Goal: Use online tool/utility: Utilize a website feature to perform a specific function

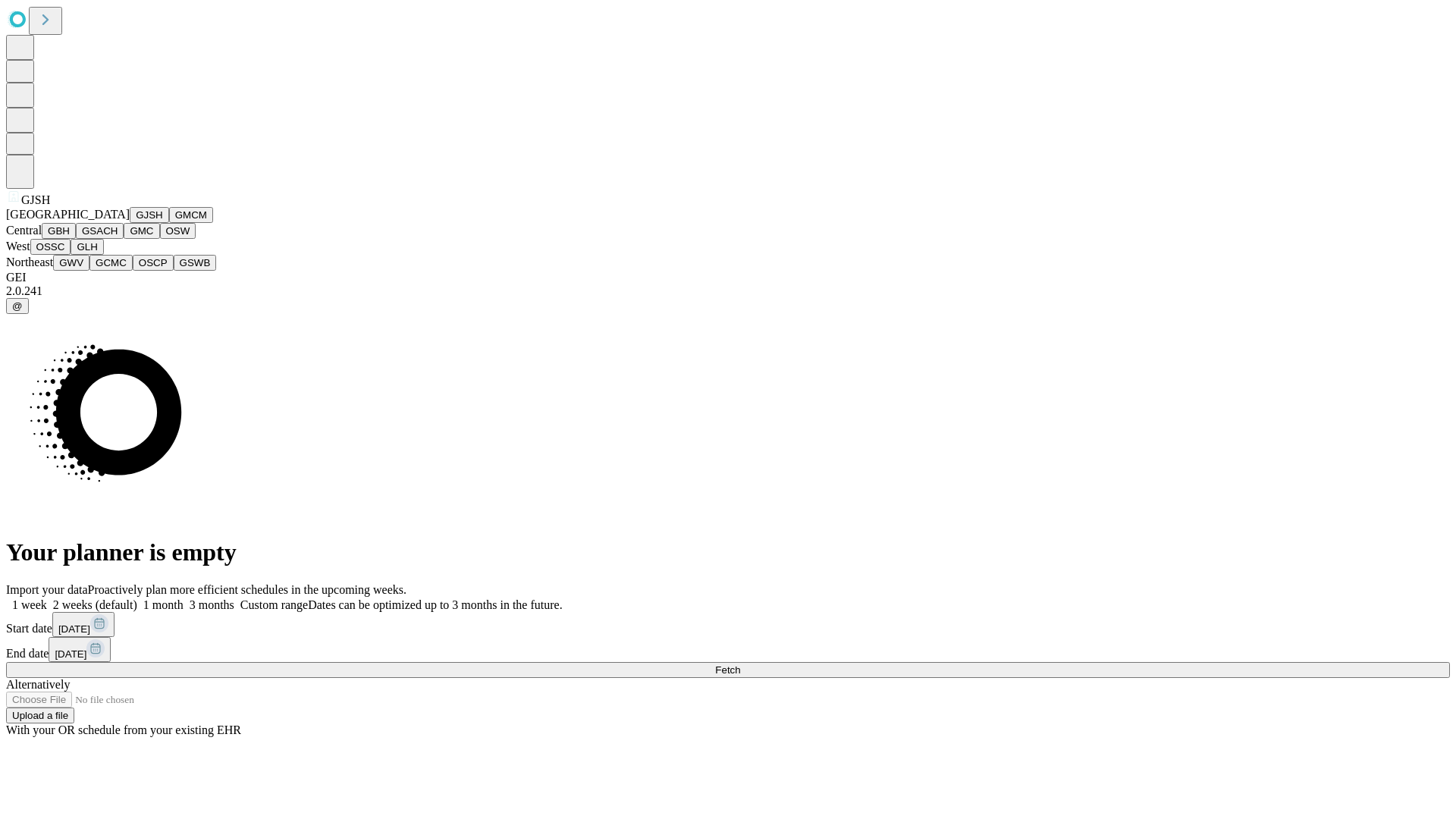
click at [130, 223] on button "GJSH" at bounding box center [150, 215] width 40 height 16
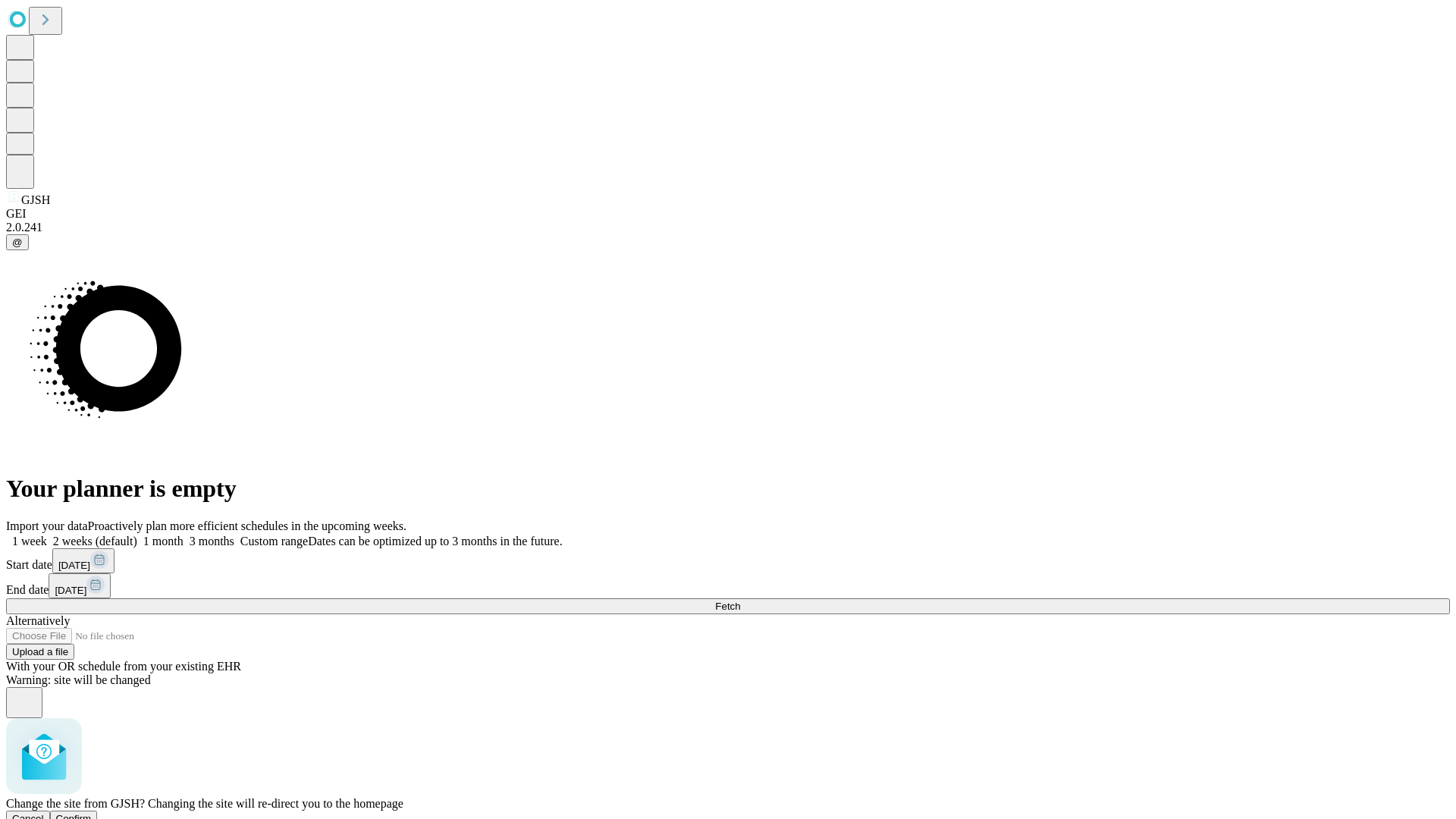
click at [91, 813] on span "Confirm" at bounding box center [74, 819] width 36 height 11
click at [184, 535] on label "1 month" at bounding box center [161, 541] width 46 height 13
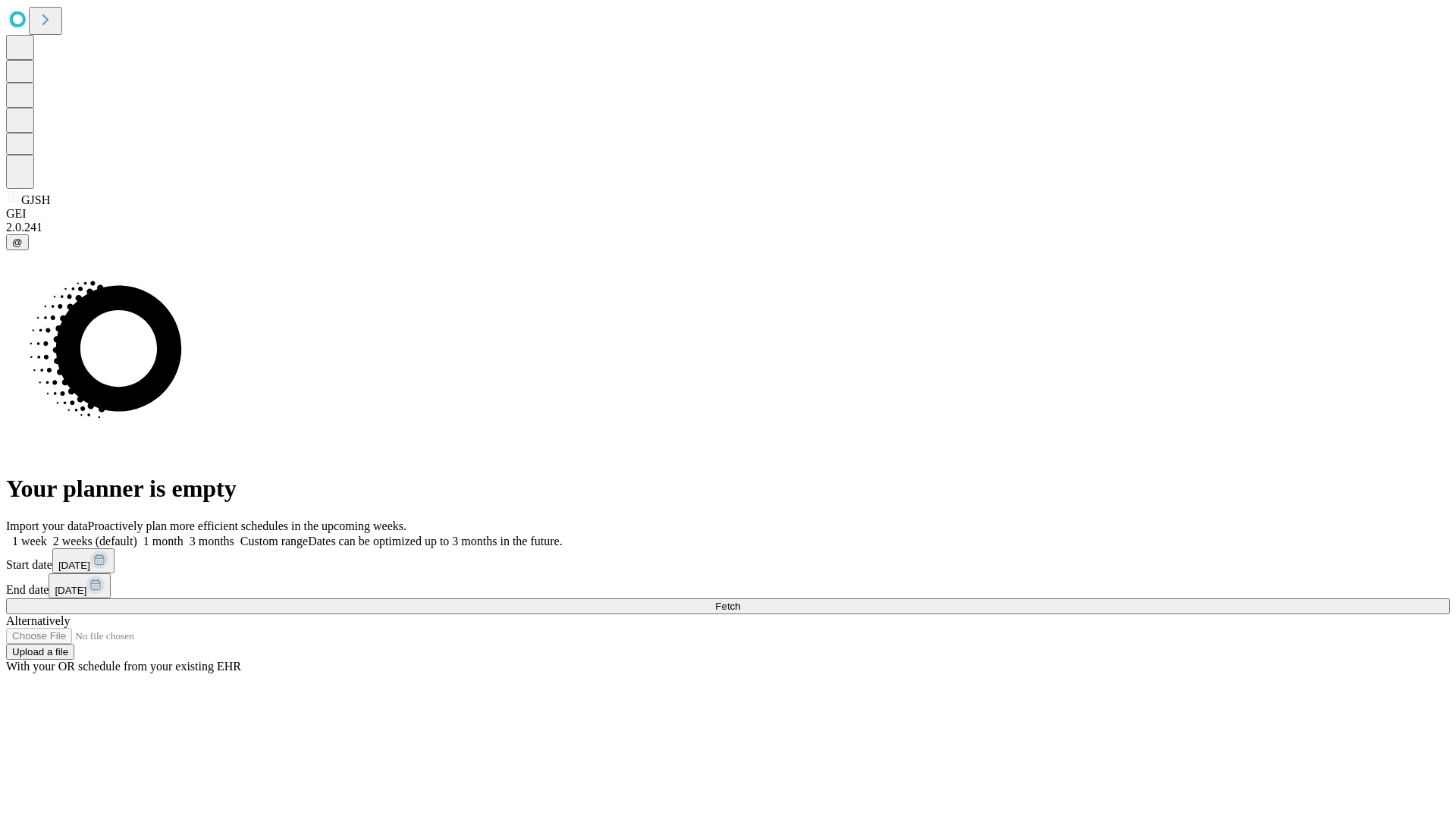
click at [740, 601] on span "Fetch" at bounding box center [727, 606] width 25 height 11
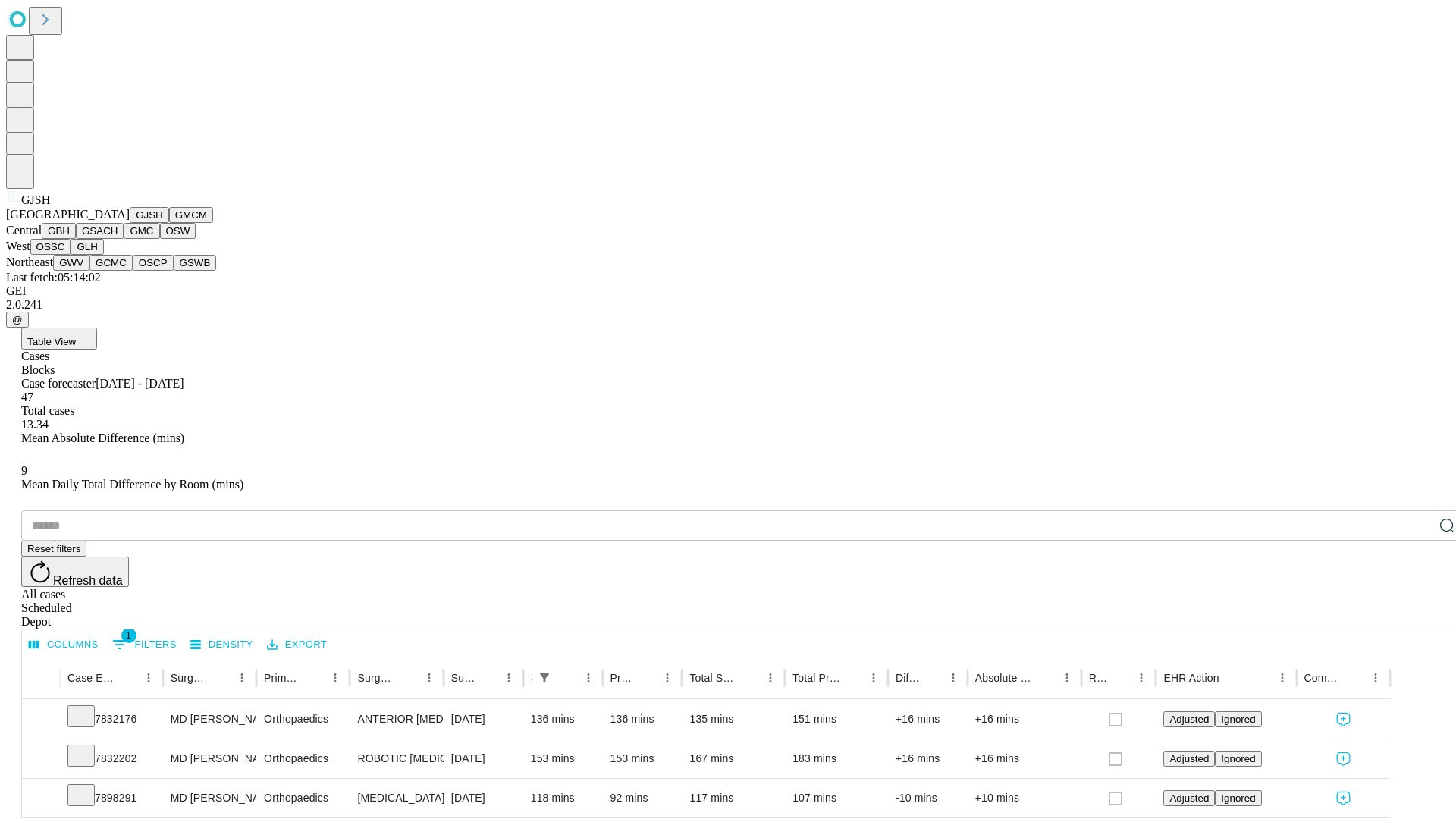
click at [169, 223] on button "GMCM" at bounding box center [191, 215] width 44 height 16
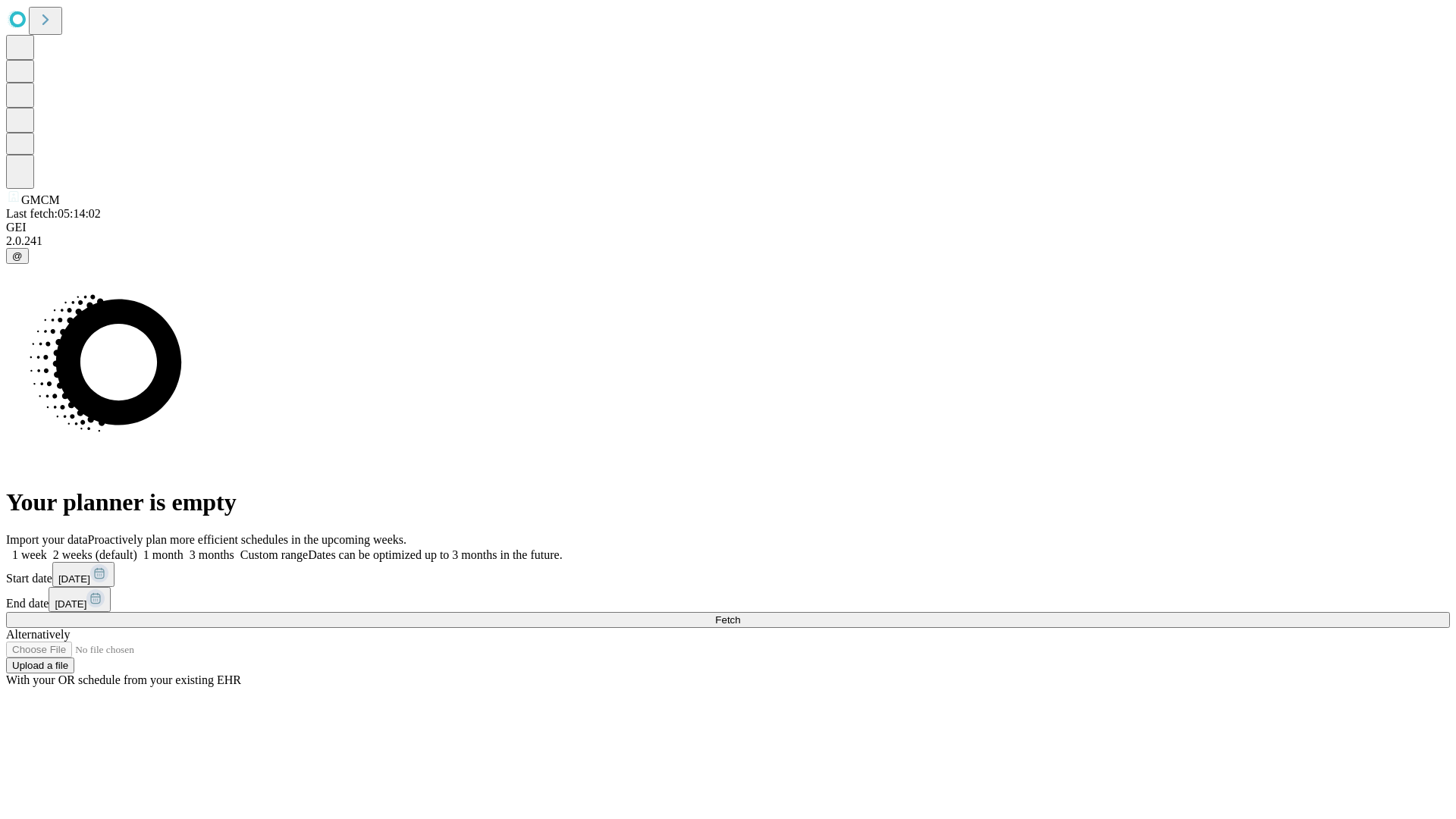
click at [740, 614] on span "Fetch" at bounding box center [727, 620] width 25 height 11
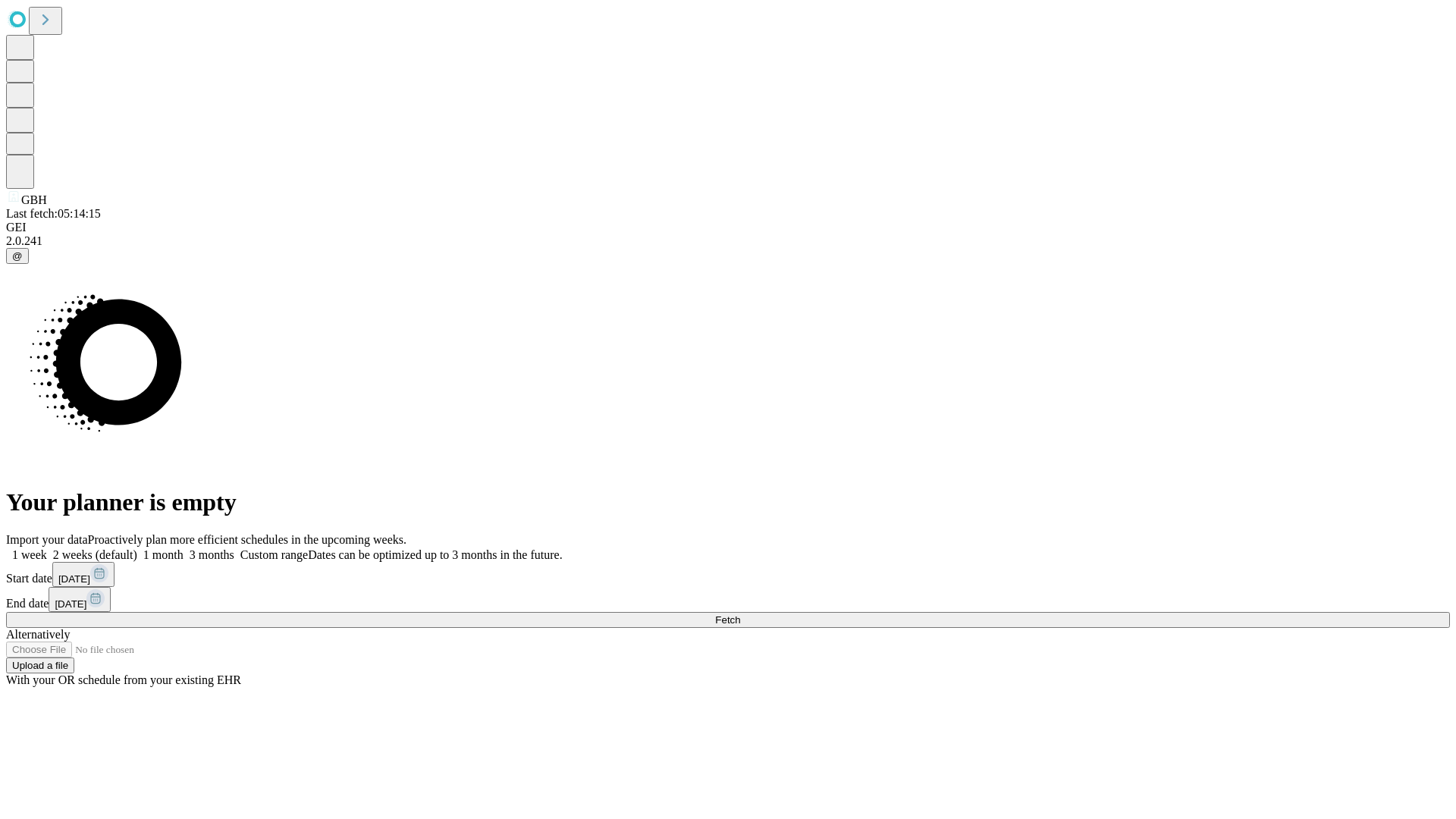
click at [184, 548] on label "1 month" at bounding box center [161, 555] width 46 height 13
click at [740, 614] on span "Fetch" at bounding box center [727, 620] width 25 height 11
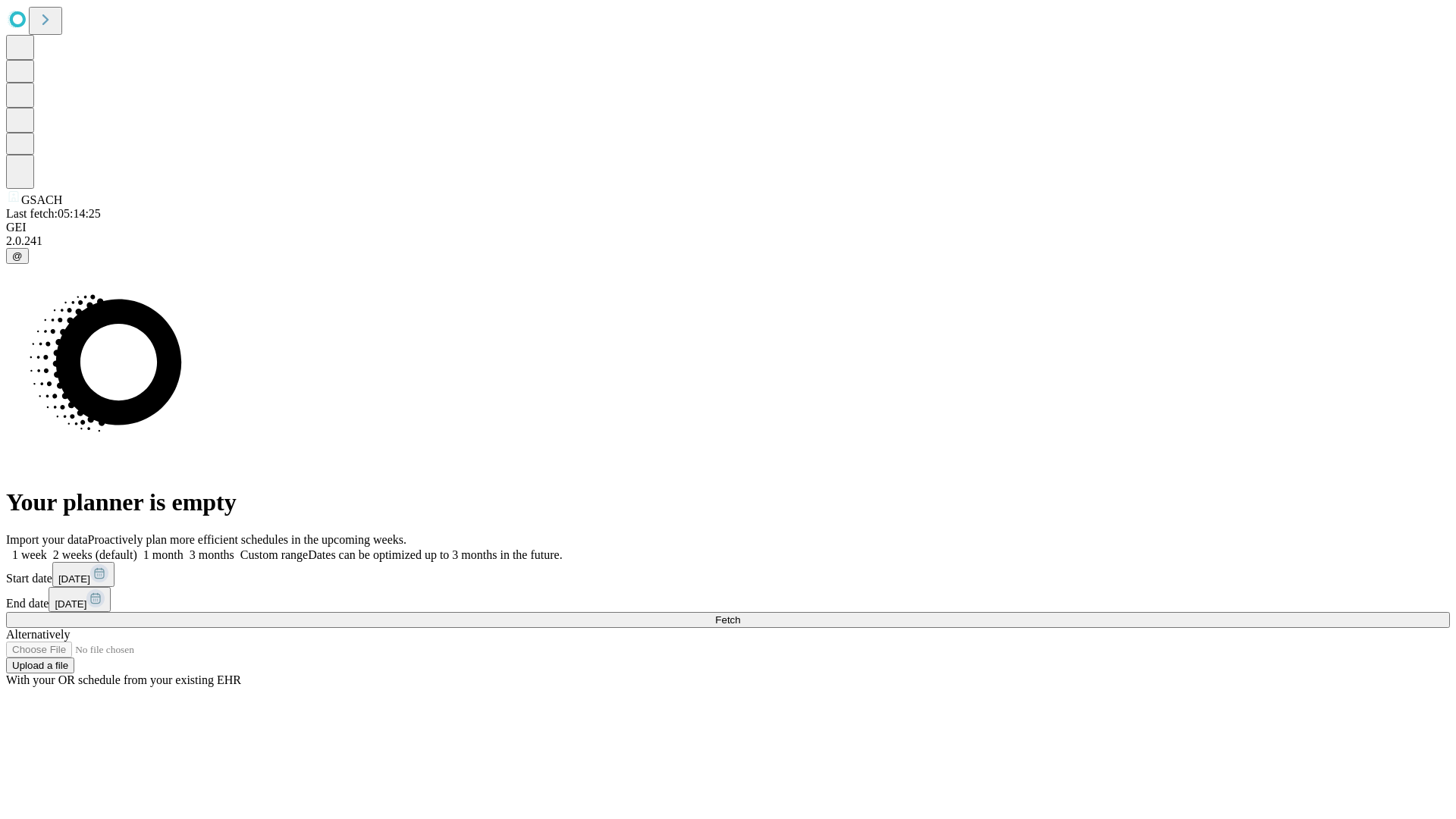
click at [184, 548] on label "1 month" at bounding box center [161, 555] width 46 height 13
click at [740, 614] on span "Fetch" at bounding box center [727, 620] width 25 height 11
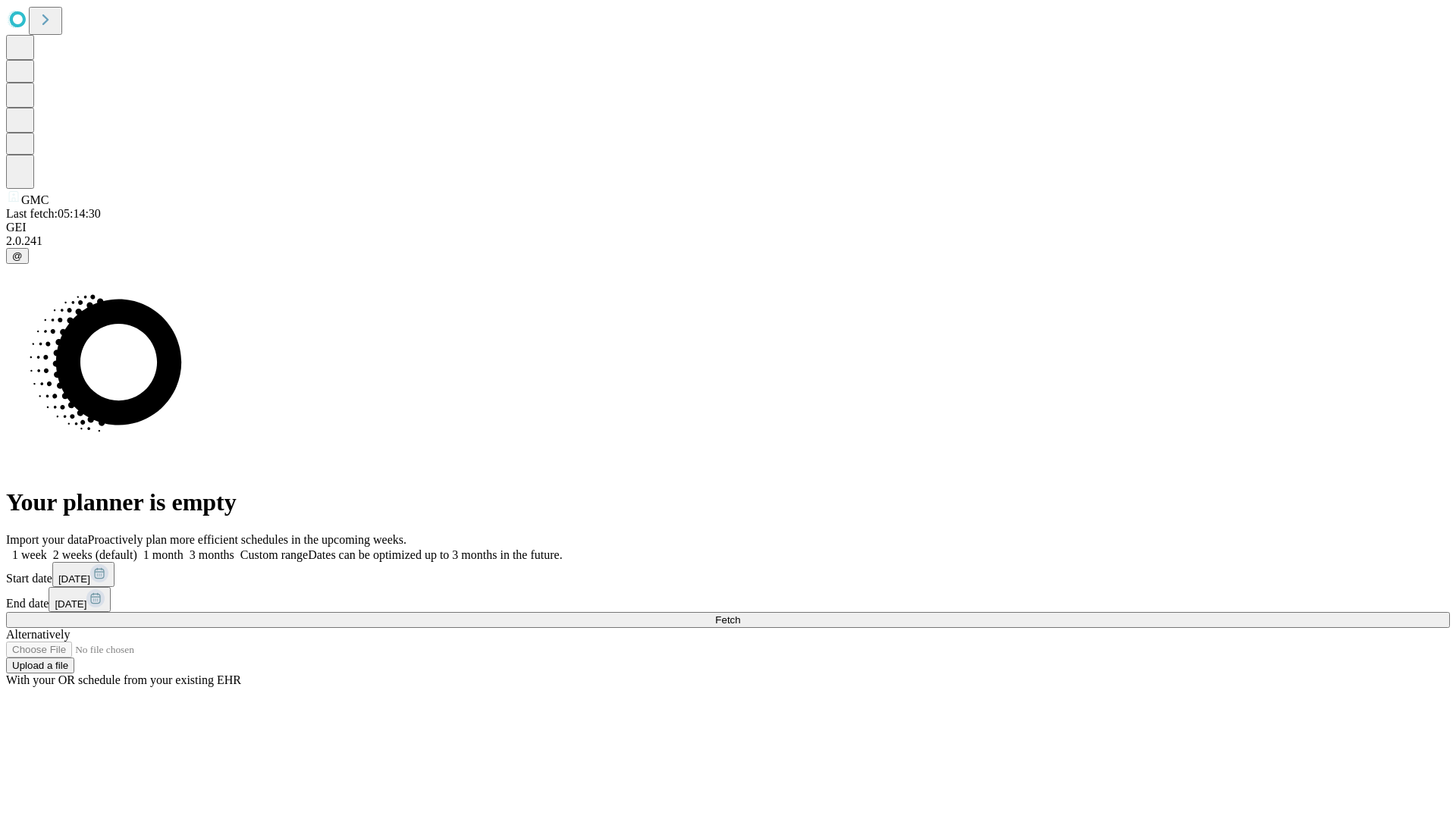
click at [184, 548] on label "1 month" at bounding box center [161, 555] width 46 height 13
click at [740, 614] on span "Fetch" at bounding box center [727, 620] width 25 height 11
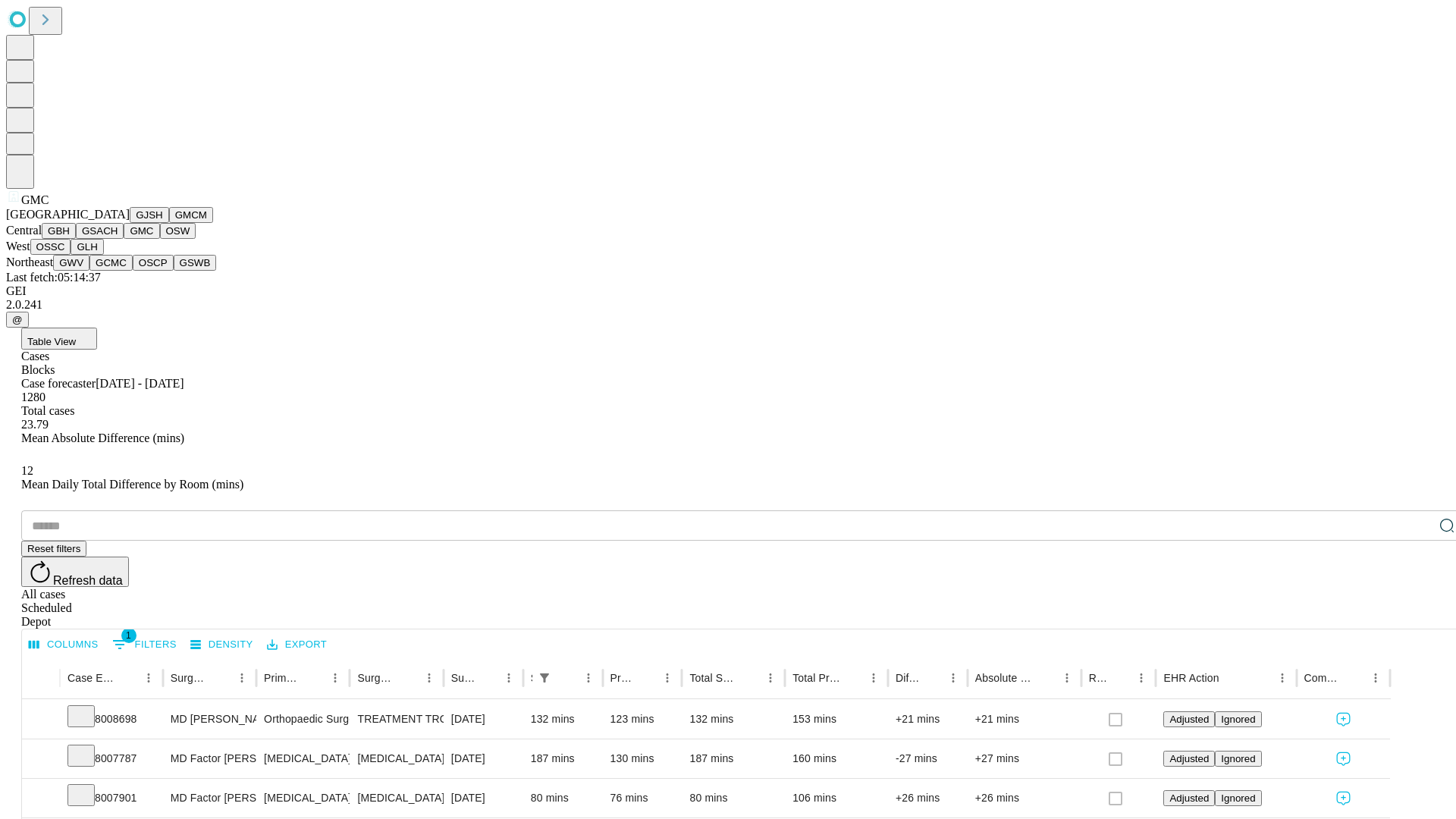
click at [160, 239] on button "OSW" at bounding box center [178, 231] width 37 height 16
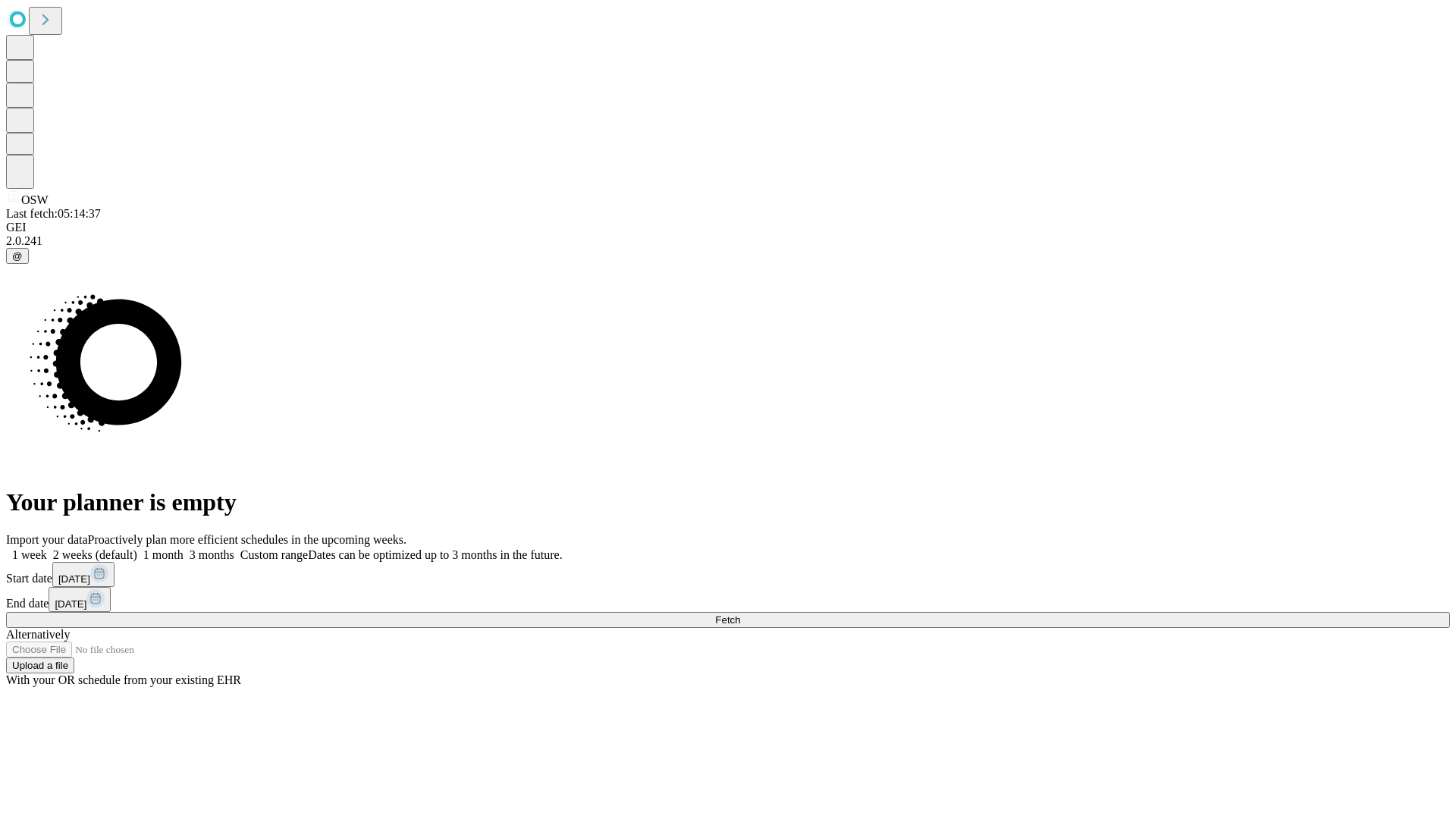
click at [184, 548] on label "1 month" at bounding box center [161, 555] width 46 height 13
click at [740, 614] on span "Fetch" at bounding box center [727, 620] width 25 height 11
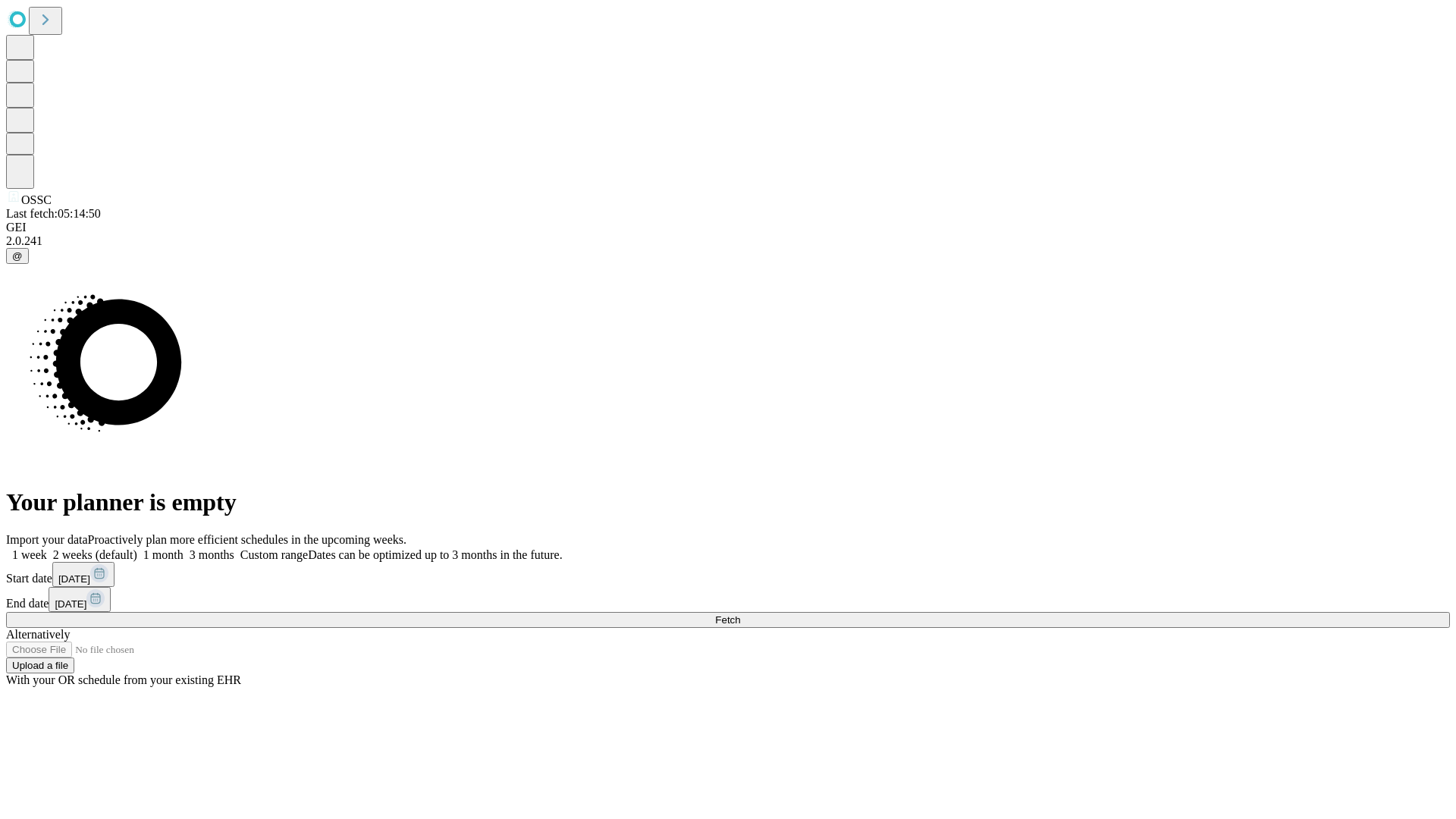
click at [184, 548] on label "1 month" at bounding box center [161, 555] width 46 height 13
click at [740, 614] on span "Fetch" at bounding box center [727, 620] width 25 height 11
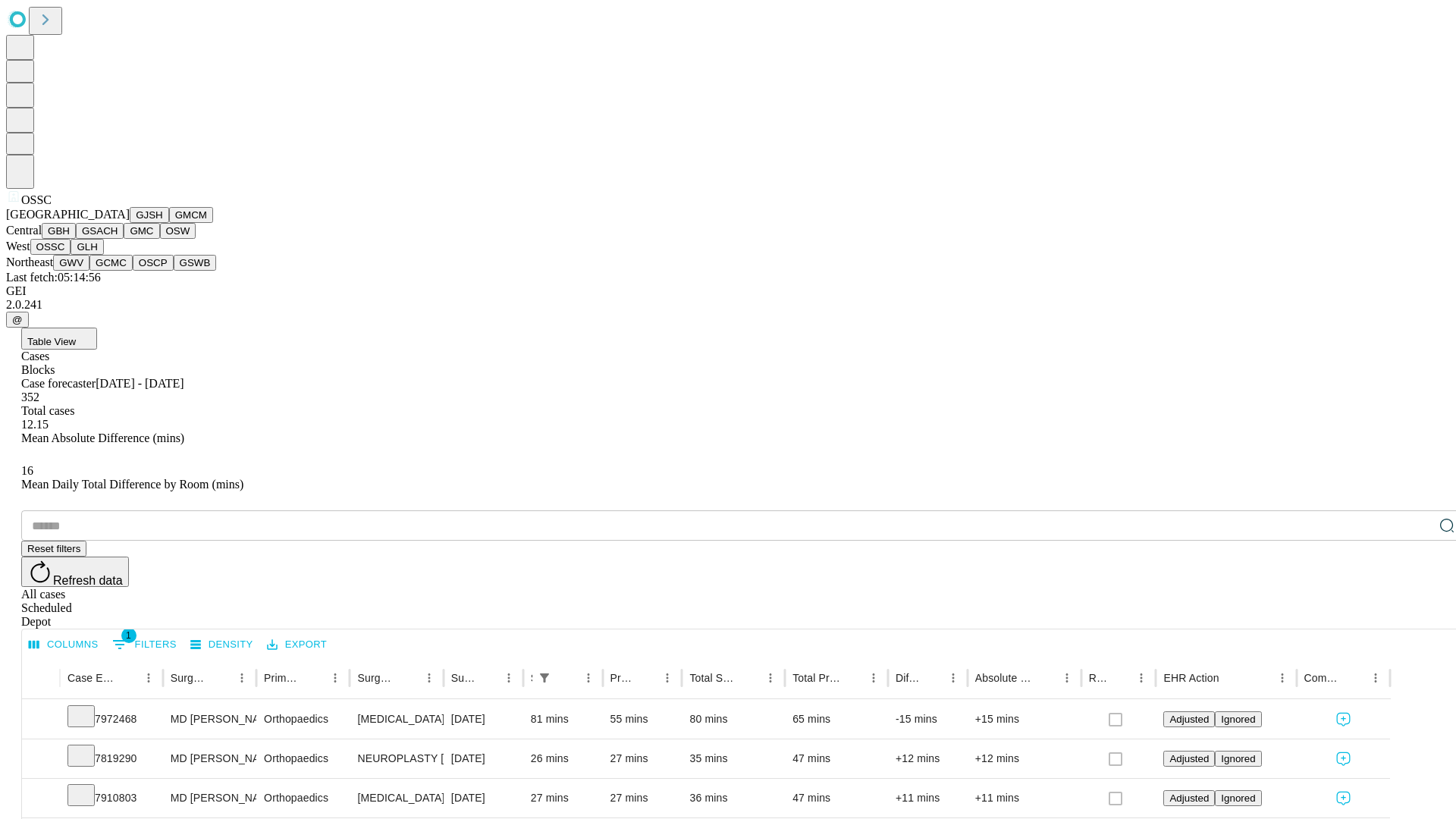
click at [103, 255] on button "GLH" at bounding box center [87, 247] width 33 height 16
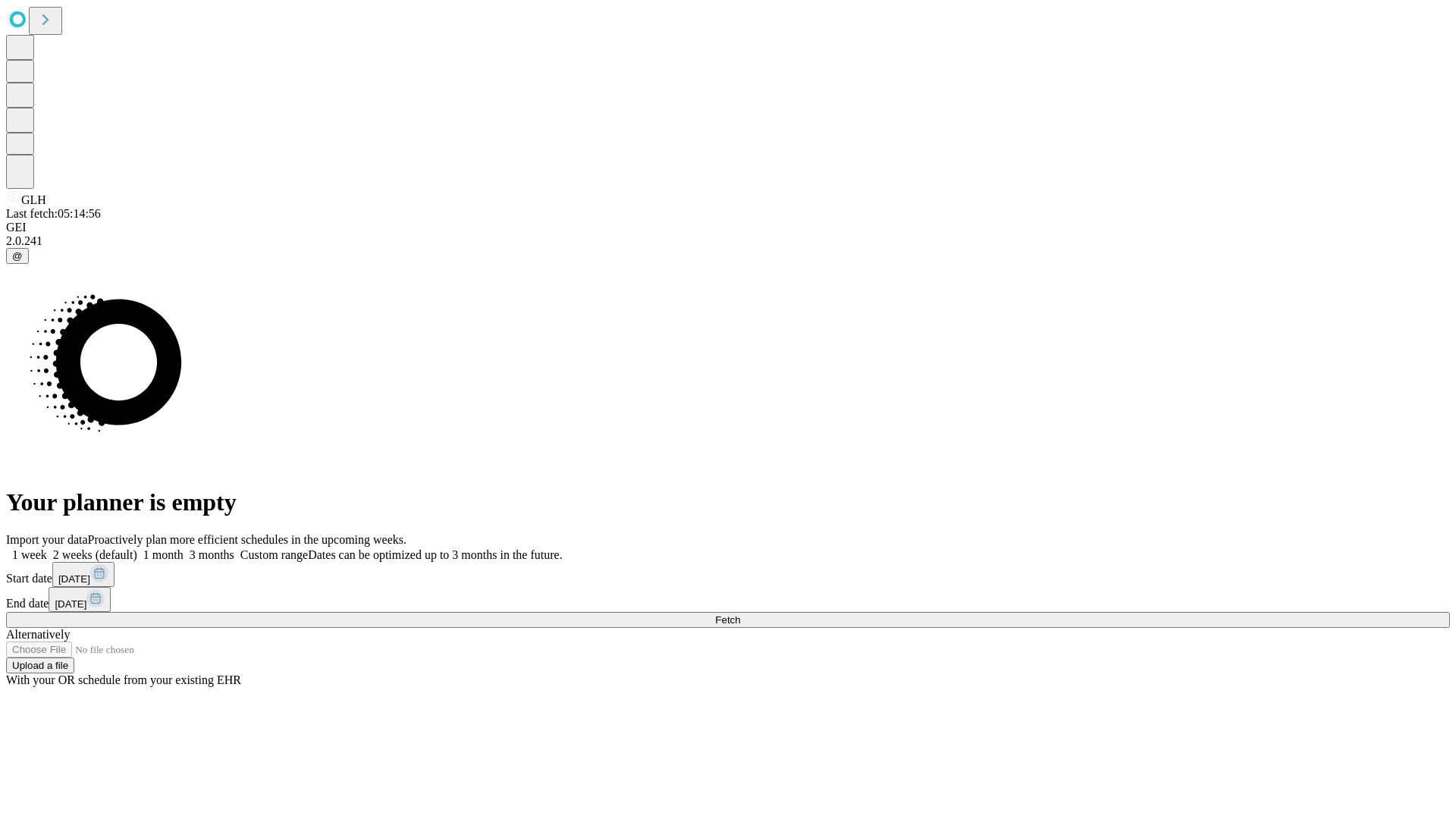
click at [184, 548] on label "1 month" at bounding box center [161, 555] width 46 height 13
click at [740, 614] on span "Fetch" at bounding box center [727, 620] width 25 height 11
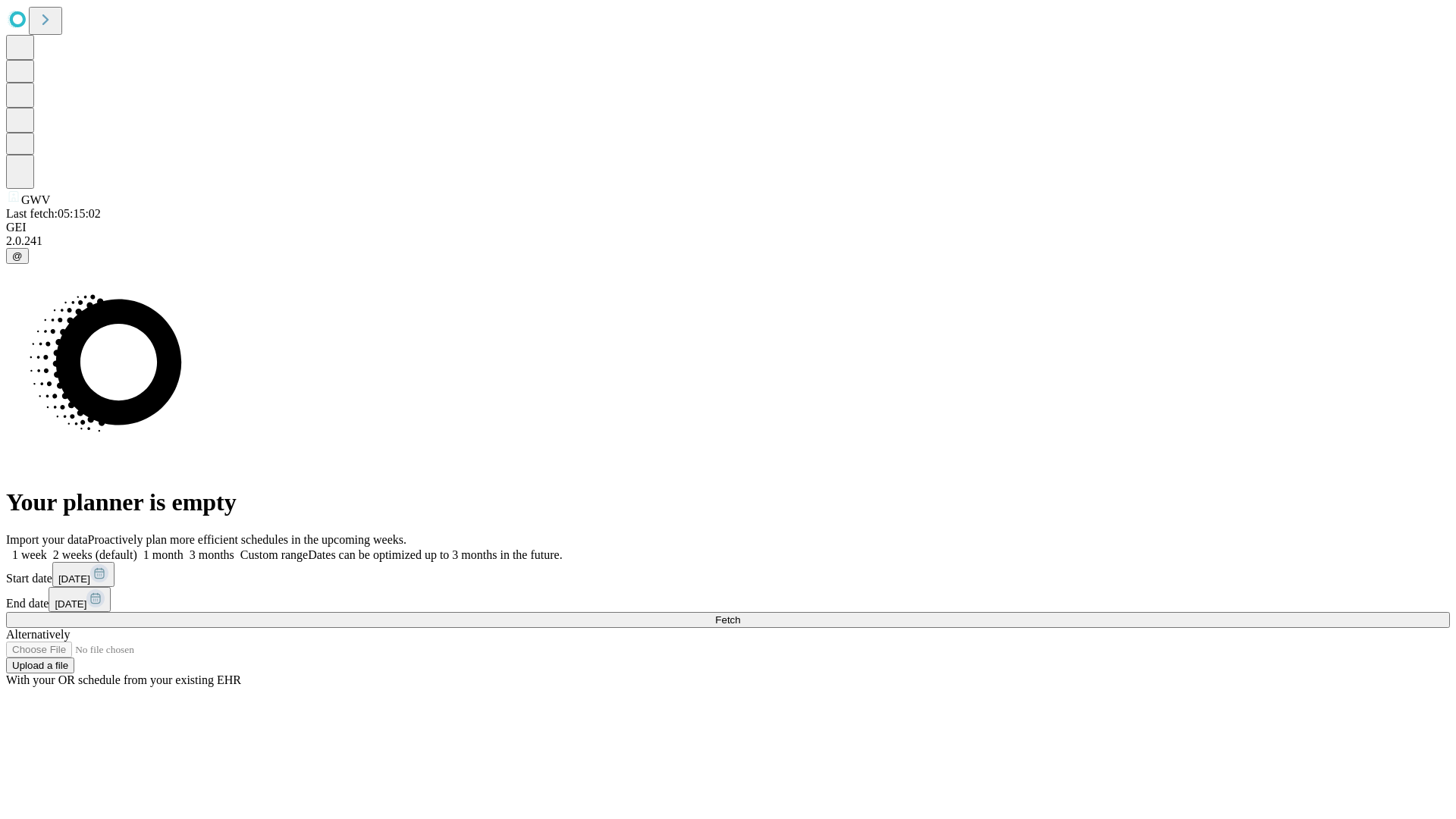
click at [740, 614] on span "Fetch" at bounding box center [727, 620] width 25 height 11
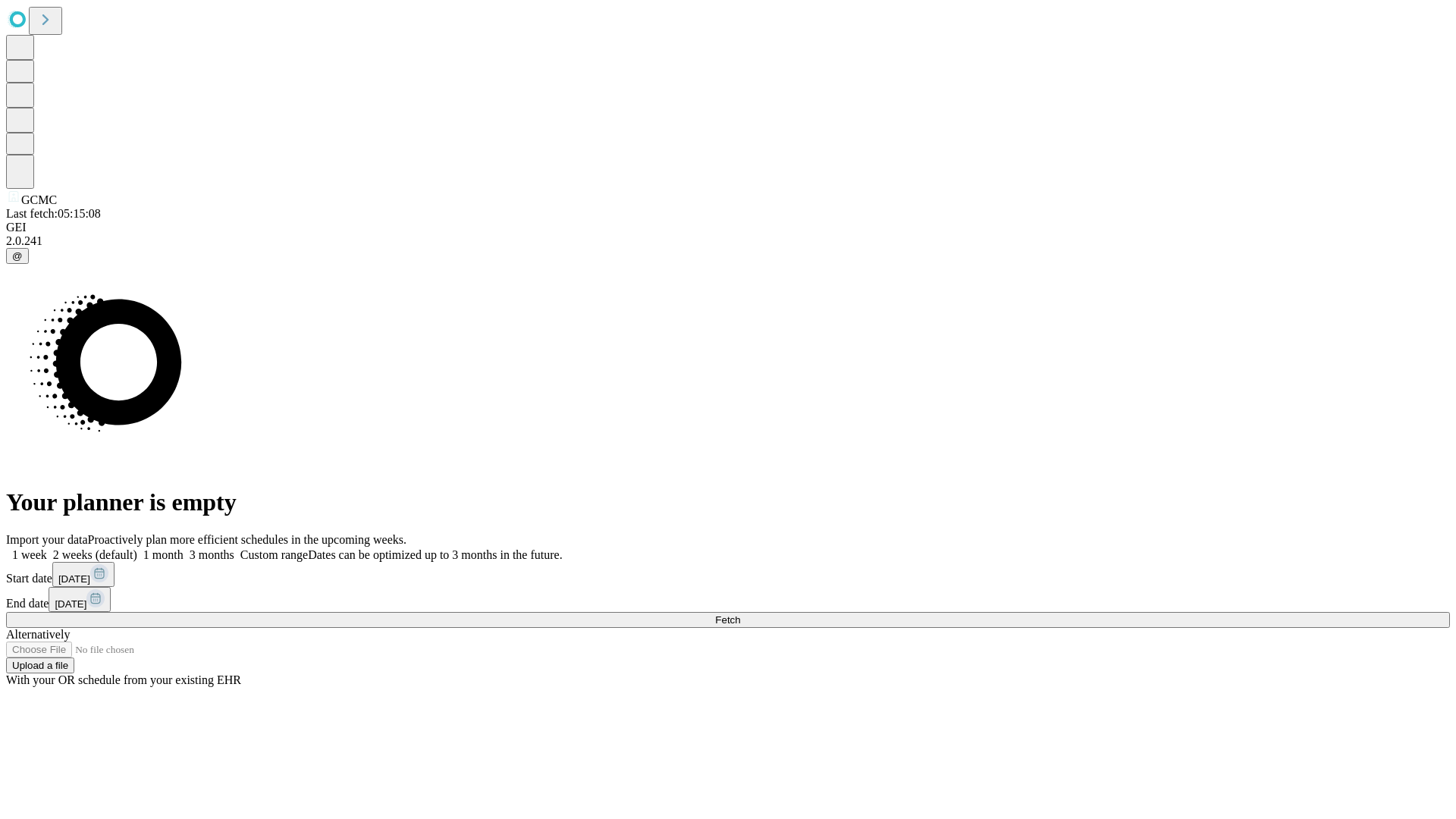
click at [184, 548] on label "1 month" at bounding box center [161, 555] width 46 height 13
click at [740, 614] on span "Fetch" at bounding box center [727, 620] width 25 height 11
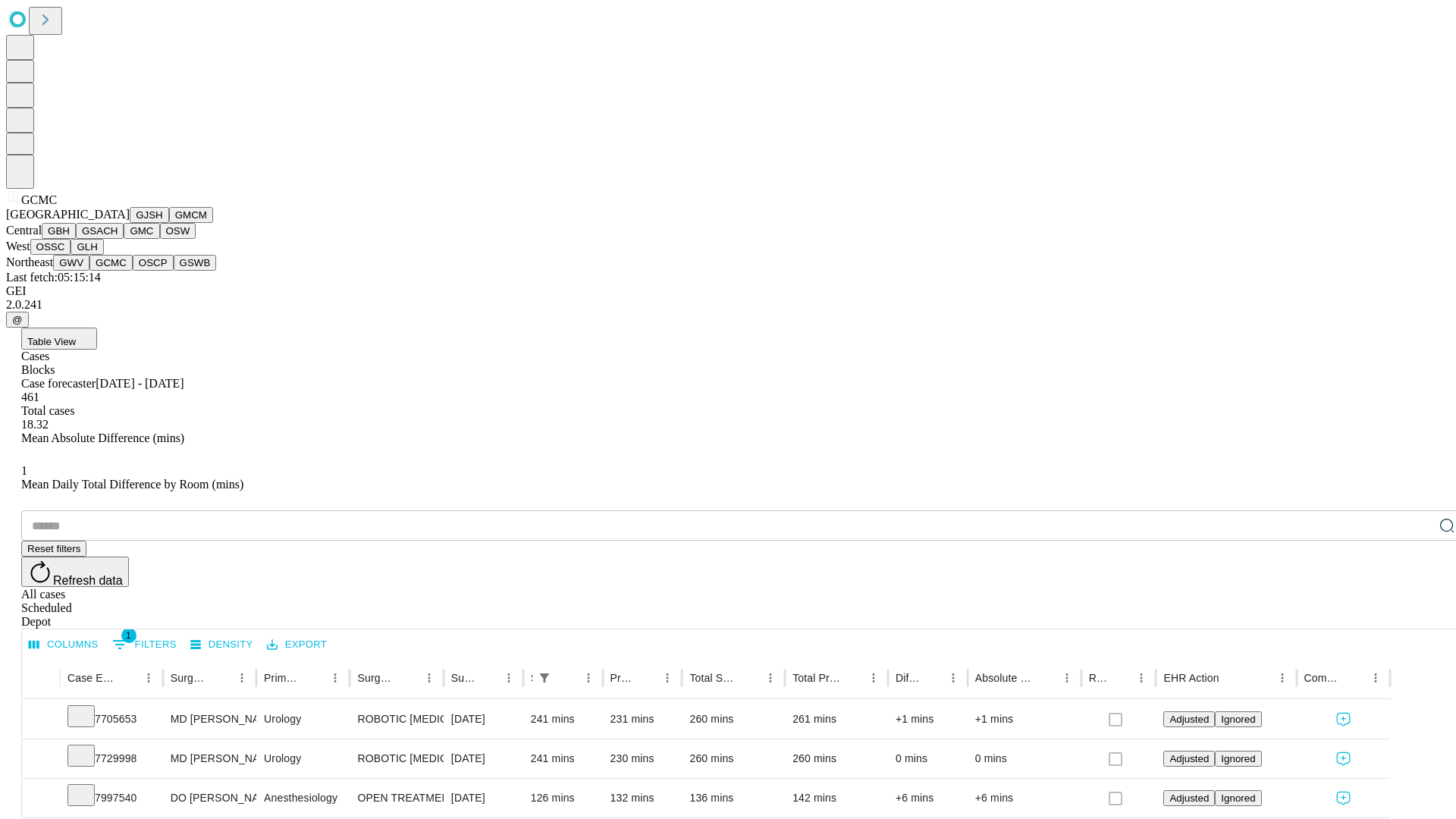
click at [133, 271] on button "OSCP" at bounding box center [153, 263] width 41 height 16
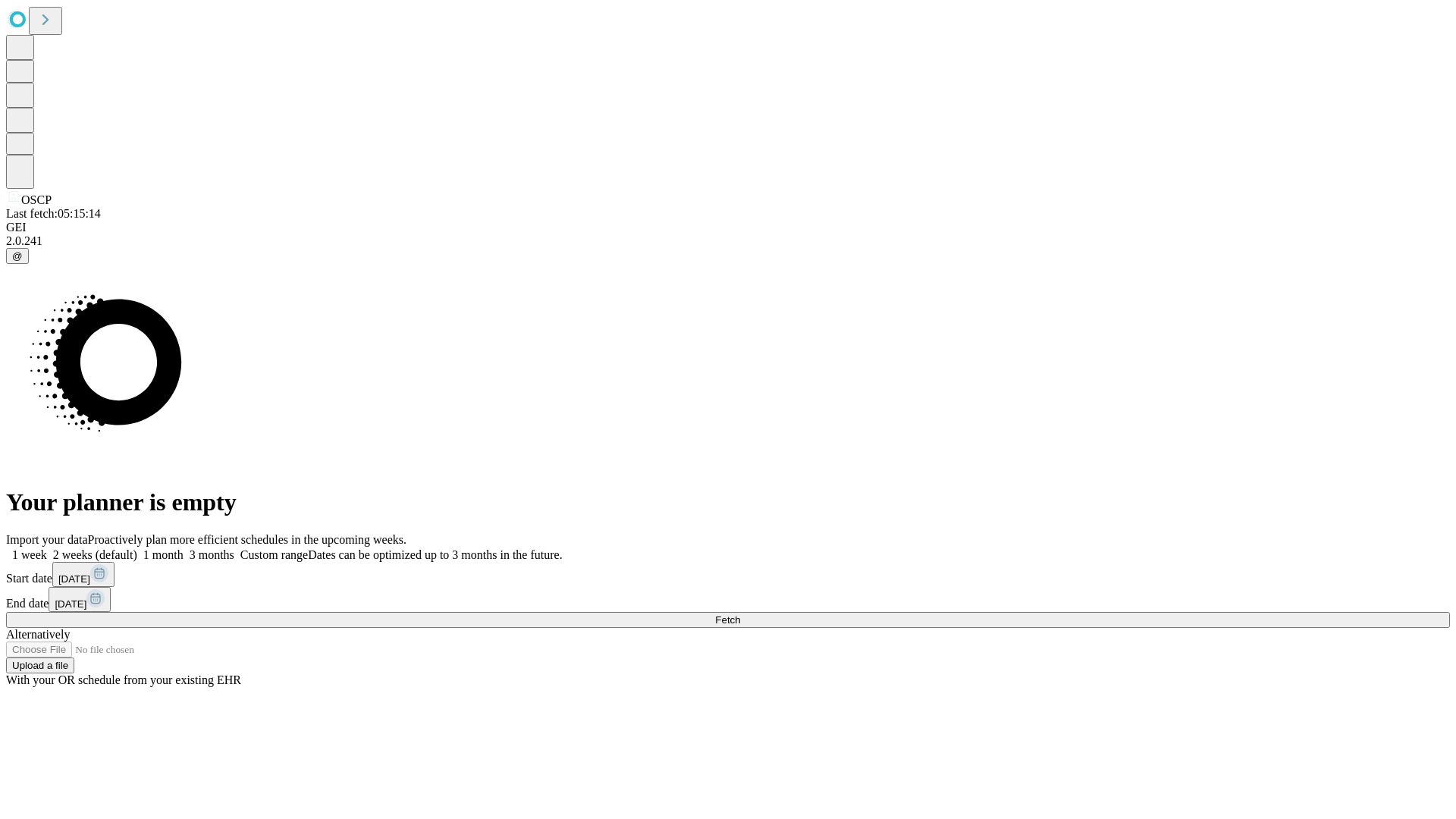
click at [740, 614] on span "Fetch" at bounding box center [727, 620] width 25 height 11
